Goal: Navigation & Orientation: Find specific page/section

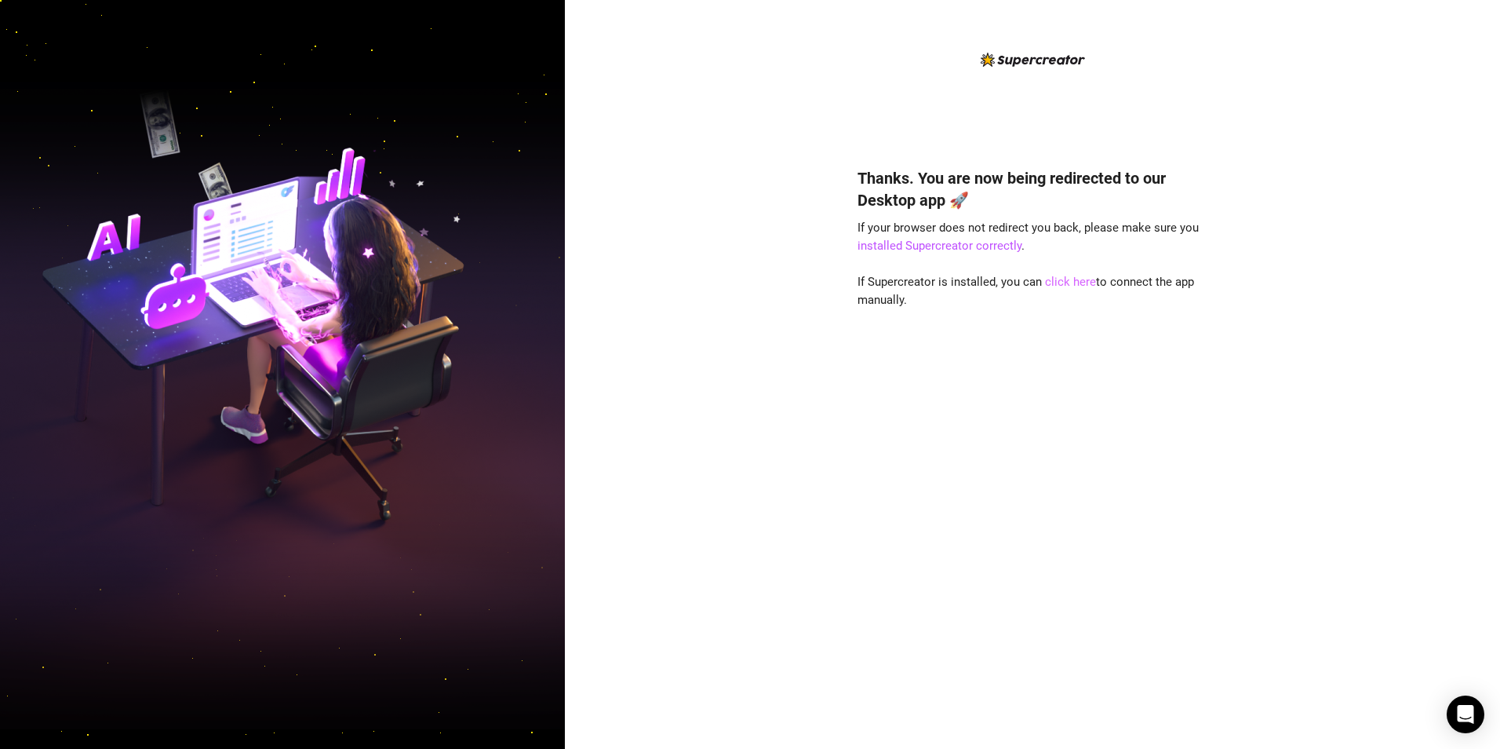
click at [1067, 279] on link "click here" at bounding box center [1070, 282] width 51 height 14
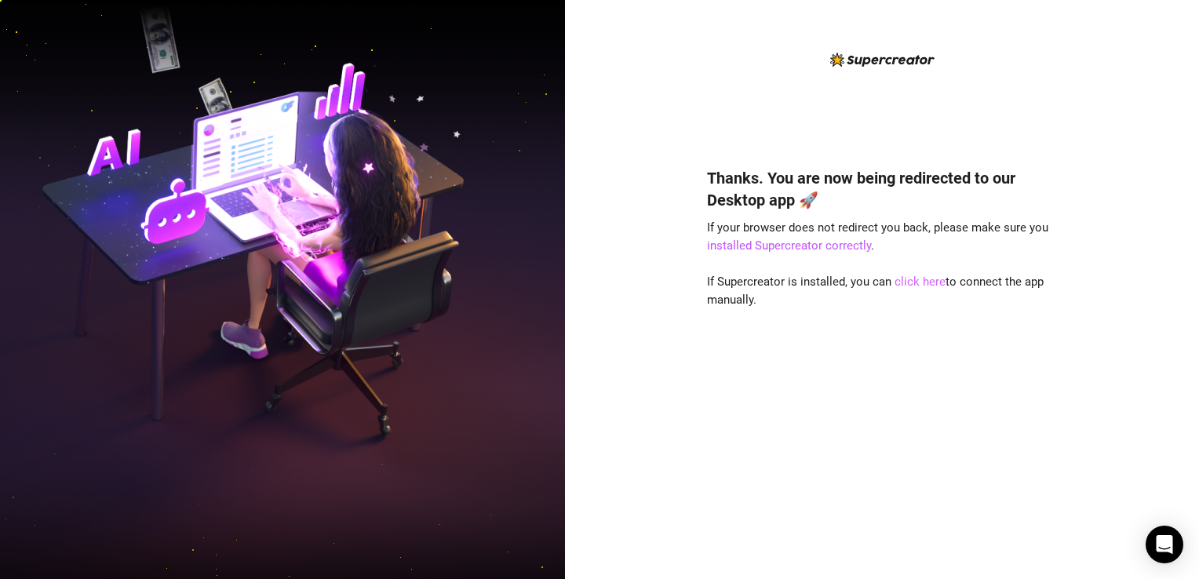
click at [920, 280] on link "click here" at bounding box center [920, 282] width 51 height 14
